Goal: Task Accomplishment & Management: Manage account settings

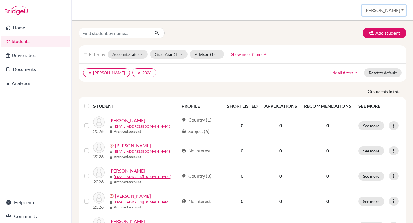
click at [396, 12] on button "[PERSON_NAME]" at bounding box center [383, 10] width 44 height 11
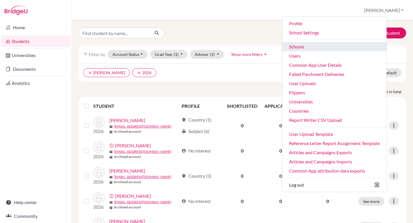
click at [348, 44] on link "Schools" at bounding box center [334, 46] width 104 height 9
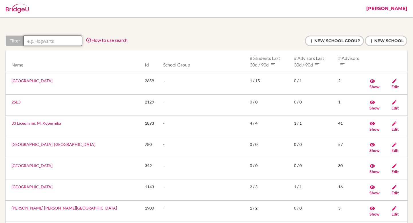
click at [52, 37] on input "text" at bounding box center [52, 41] width 58 height 10
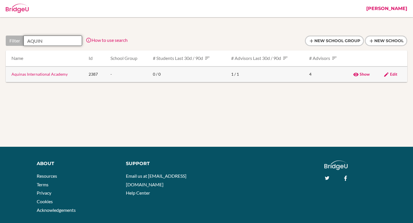
type input "AQUIN"
click at [393, 73] on span "Edit" at bounding box center [393, 74] width 7 height 5
click at [50, 37] on input "AQUIN" at bounding box center [52, 41] width 58 height 10
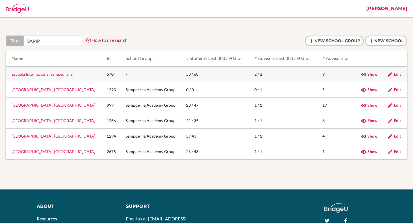
click at [393, 74] on span "Edit" at bounding box center [396, 74] width 7 height 5
click at [36, 37] on input "SAMP" at bounding box center [52, 41] width 58 height 10
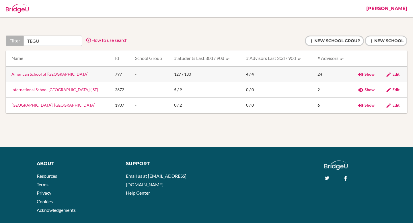
click at [51, 73] on link "American School of Tegucigalpa" at bounding box center [49, 74] width 77 height 5
click at [390, 74] on icon at bounding box center [388, 75] width 6 height 6
click at [54, 47] on div "Filter TEGU How to use search Filter by school name, accessible country (e.g. U…" at bounding box center [206, 43] width 401 height 15
click at [53, 43] on input "TEGU" at bounding box center [52, 41] width 58 height 10
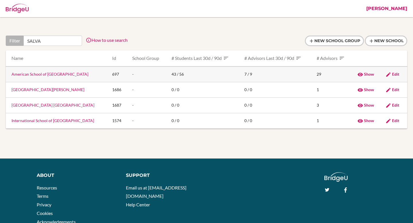
click at [395, 75] on span "Edit" at bounding box center [395, 74] width 7 height 5
click at [48, 38] on input "SALVA" at bounding box center [52, 41] width 58 height 10
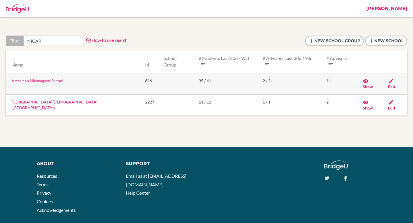
click at [393, 84] on span "Edit" at bounding box center [391, 86] width 7 height 5
click at [38, 38] on input "NICAR" at bounding box center [52, 41] width 58 height 10
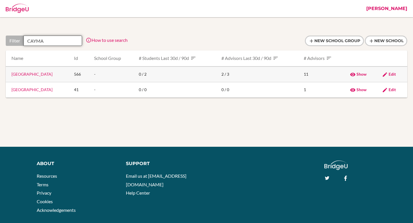
type input "CAYMA"
click at [392, 74] on span "Edit" at bounding box center [391, 74] width 7 height 5
click at [394, 87] on td "Edit" at bounding box center [392, 89] width 30 height 15
click at [392, 89] on span "Edit" at bounding box center [391, 89] width 7 height 5
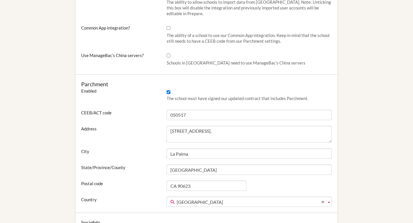
scroll to position [266, 0]
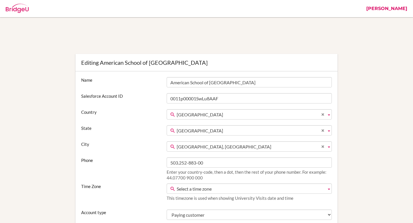
scroll to position [143, 0]
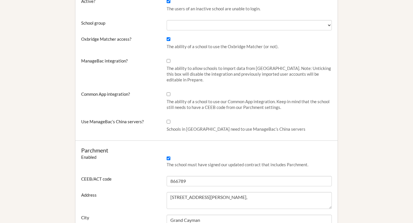
scroll to position [232, 0]
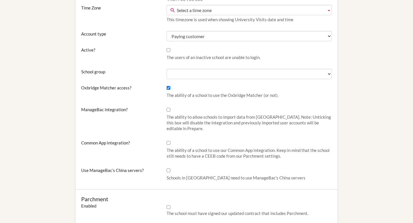
scroll to position [181, 0]
